Goal: Information Seeking & Learning: Learn about a topic

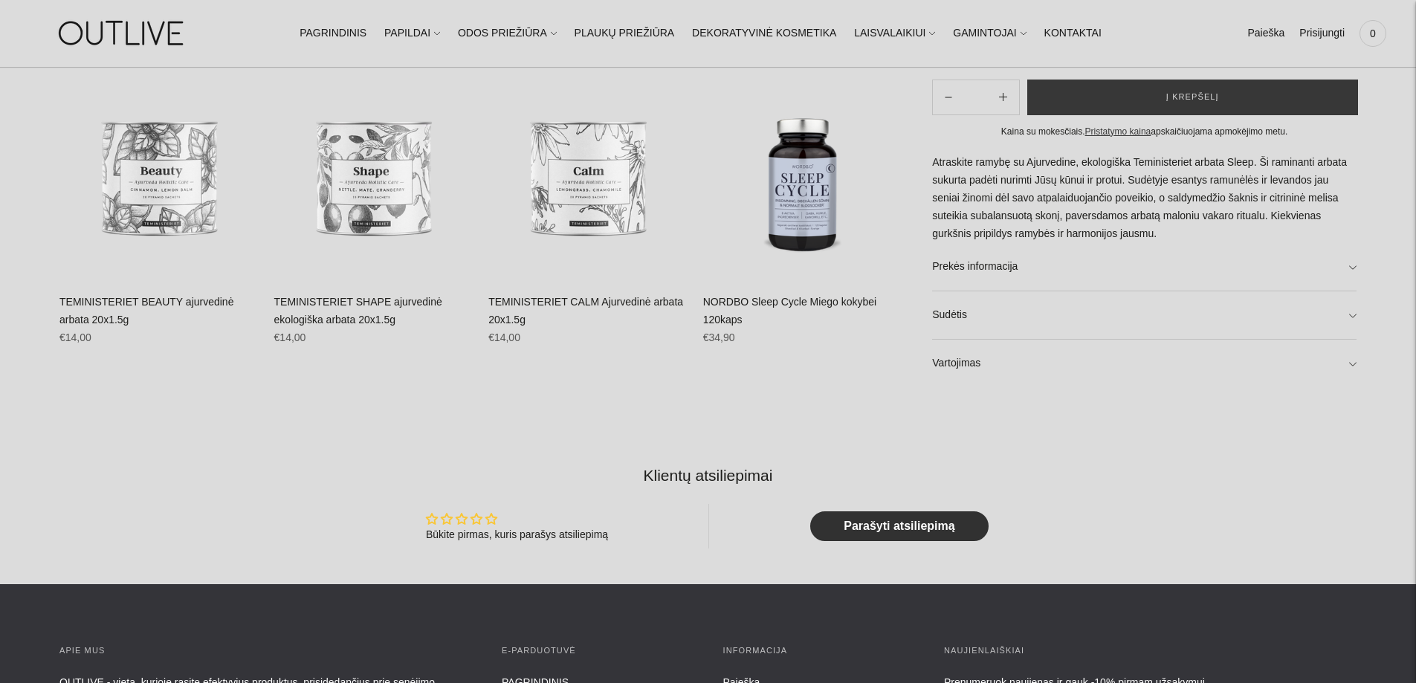
scroll to position [966, 0]
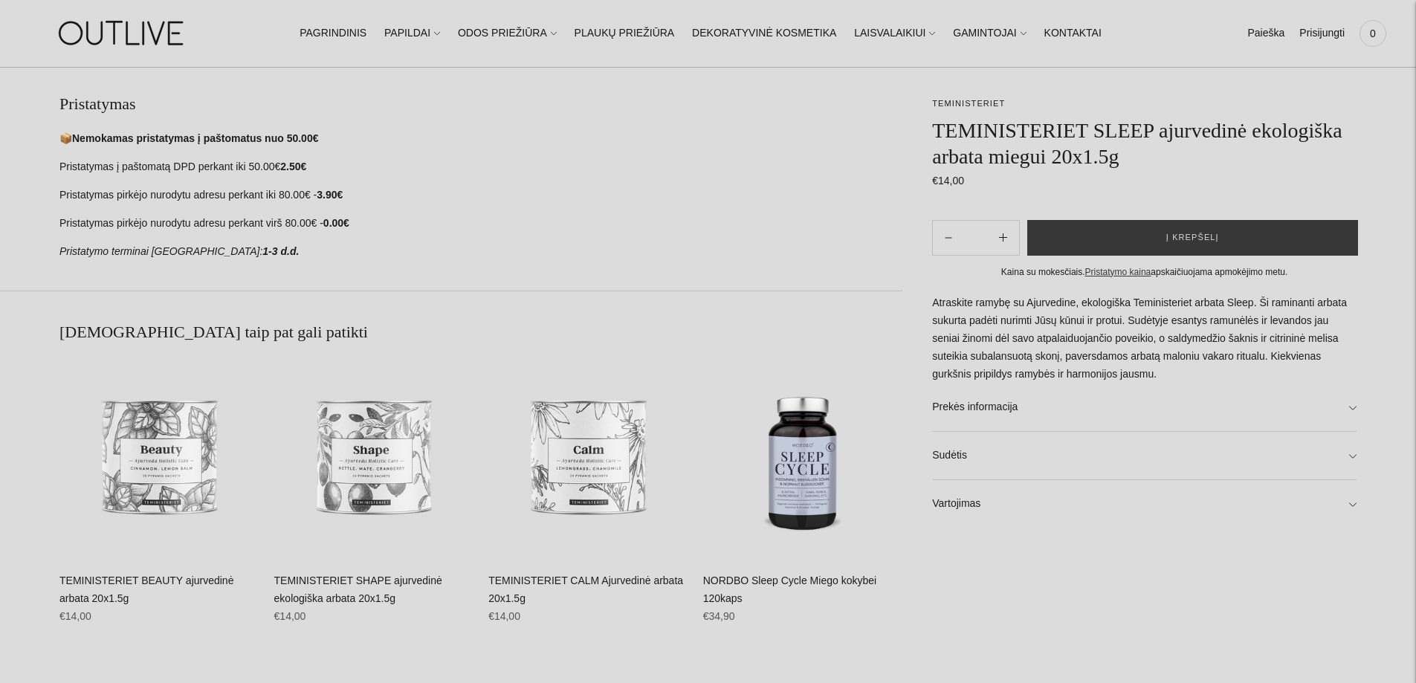
click at [1134, 158] on h1 "TEMINISTERIET SLEEP ajurvedinė ekologiška arbata miegui 20x1.5g" at bounding box center [1144, 143] width 424 height 52
click at [1134, 156] on h1 "TEMINISTERIET SLEEP ajurvedinė ekologiška arbata miegui 20x1.5g" at bounding box center [1144, 143] width 424 height 52
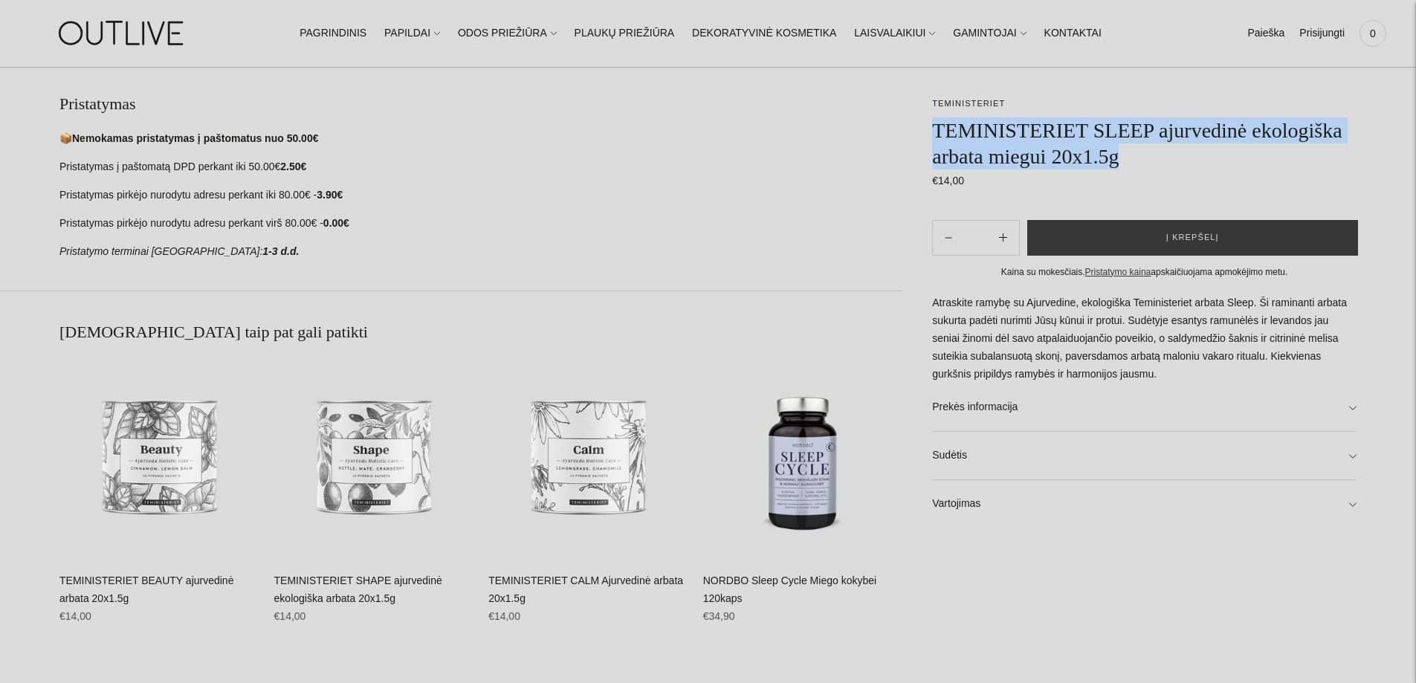
click at [1134, 156] on h1 "TEMINISTERIET SLEEP ajurvedinė ekologiška arbata miegui 20x1.5g" at bounding box center [1144, 143] width 424 height 52
copy div "TEMINISTERIET SLEEP ajurvedinė ekologiška arbata miegui 20x1.5g Nėra atsiliepimų"
click at [1053, 135] on h1 "TEMINISTERIET SLEEP ajurvedinė ekologiška arbata miegui 20x1.5g" at bounding box center [1144, 143] width 424 height 52
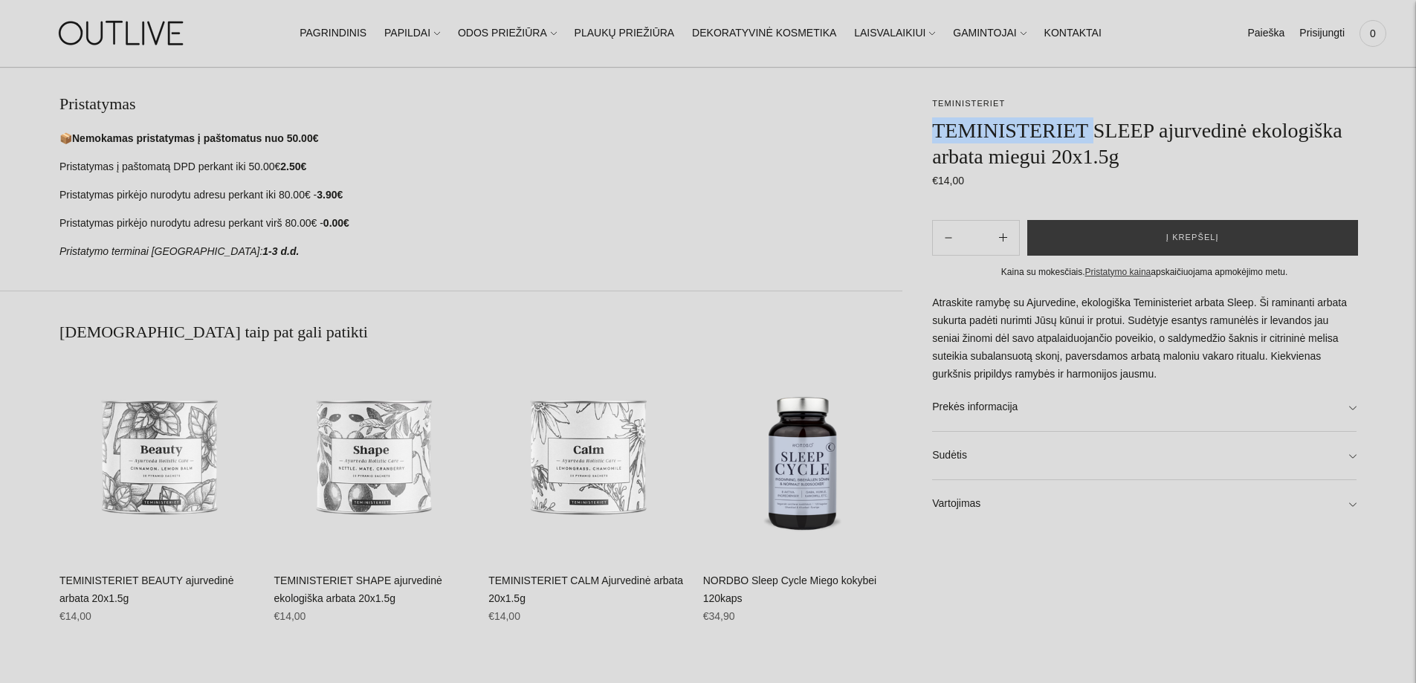
click at [1053, 135] on h1 "TEMINISTERIET SLEEP ajurvedinė ekologiška arbata miegui 20x1.5g" at bounding box center [1144, 143] width 424 height 52
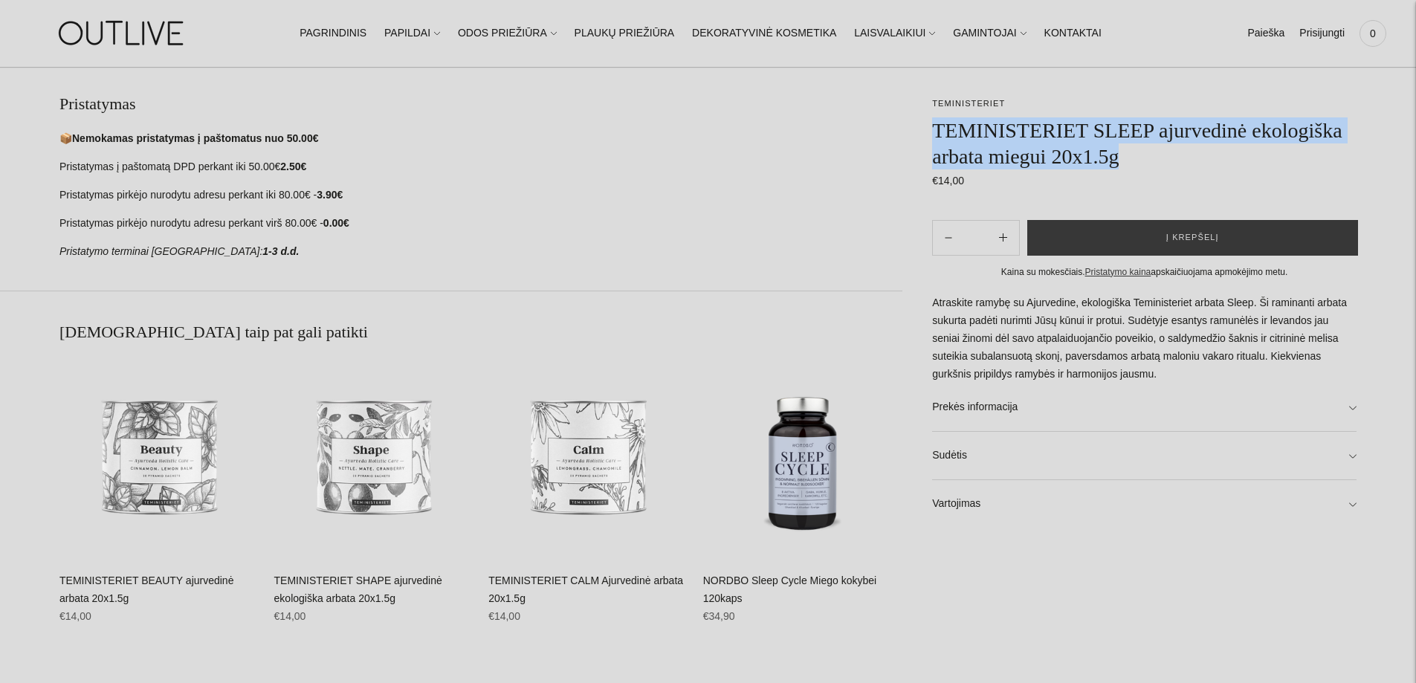
click at [1053, 135] on h1 "TEMINISTERIET SLEEP ajurvedinė ekologiška arbata miegui 20x1.5g" at bounding box center [1144, 143] width 424 height 52
click at [1126, 126] on h1 "TEMINISTERIET SLEEP ajurvedinė ekologiška arbata miegui 20x1.5g" at bounding box center [1144, 143] width 424 height 52
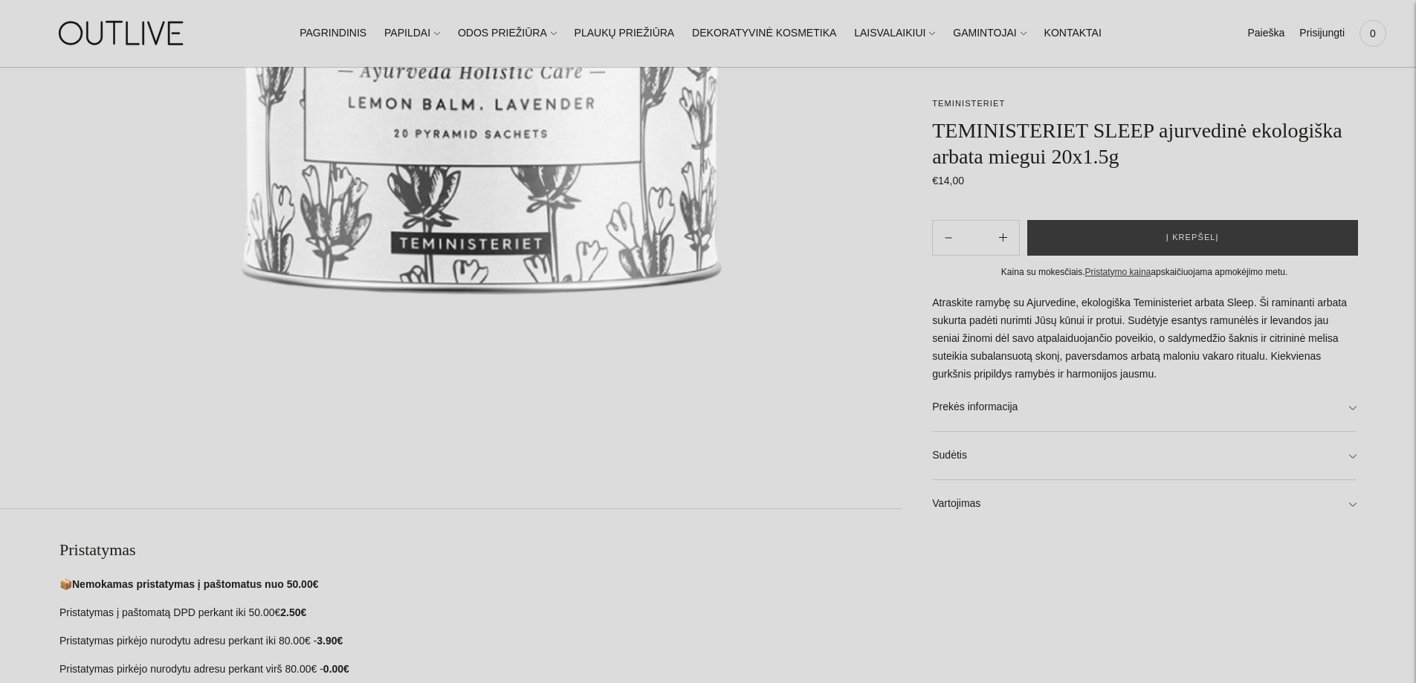
scroll to position [149, 0]
